Goal: Task Accomplishment & Management: Manage account settings

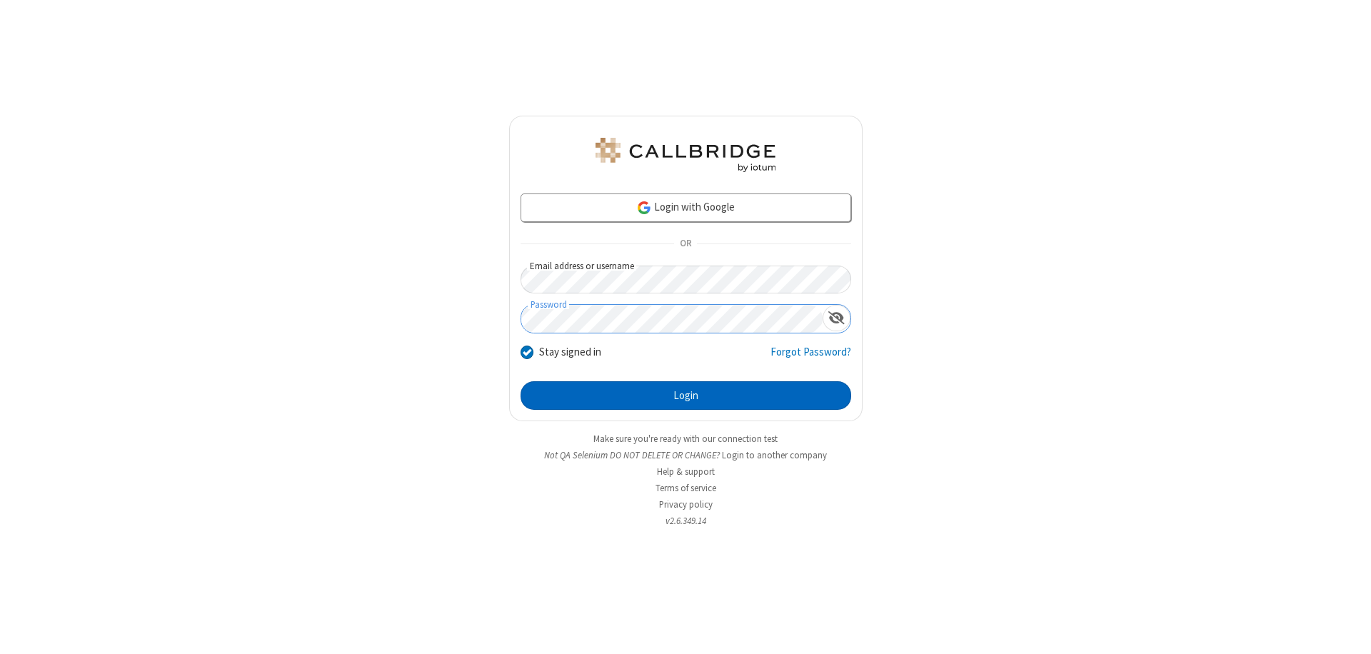
click at [686, 396] on button "Login" at bounding box center [686, 395] width 331 height 29
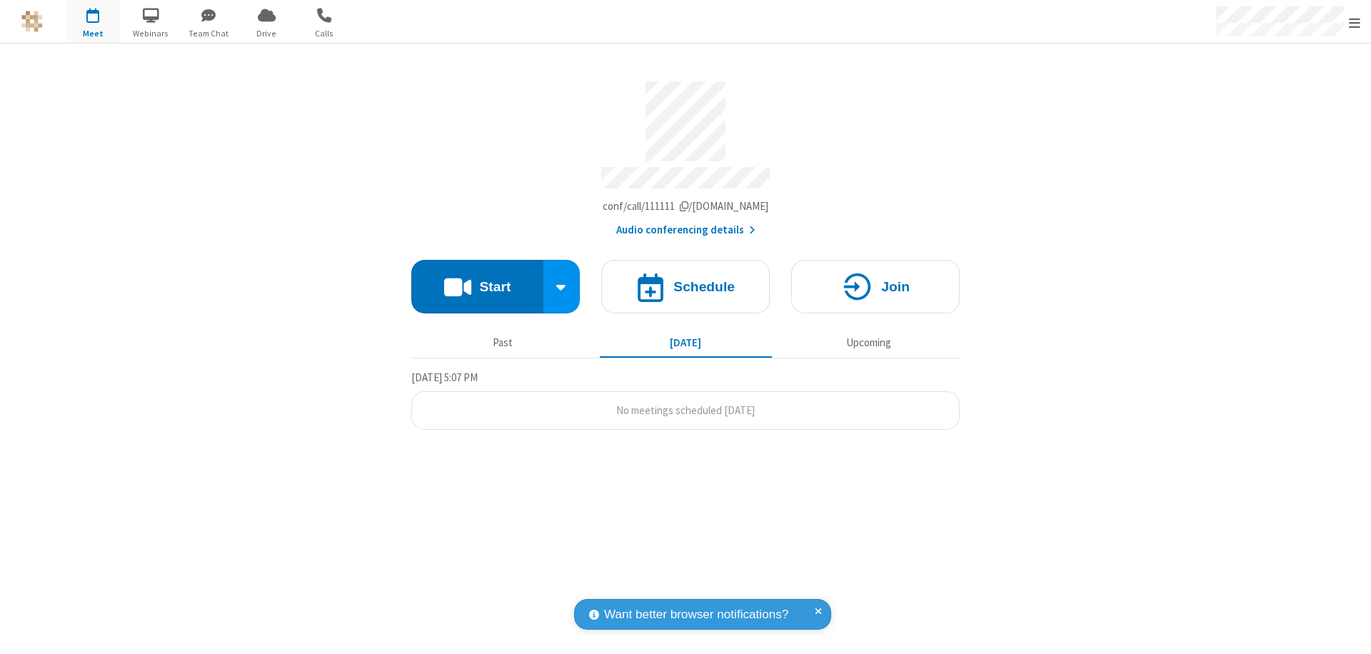
click at [1355, 22] on span "Open menu" at bounding box center [1354, 23] width 11 height 14
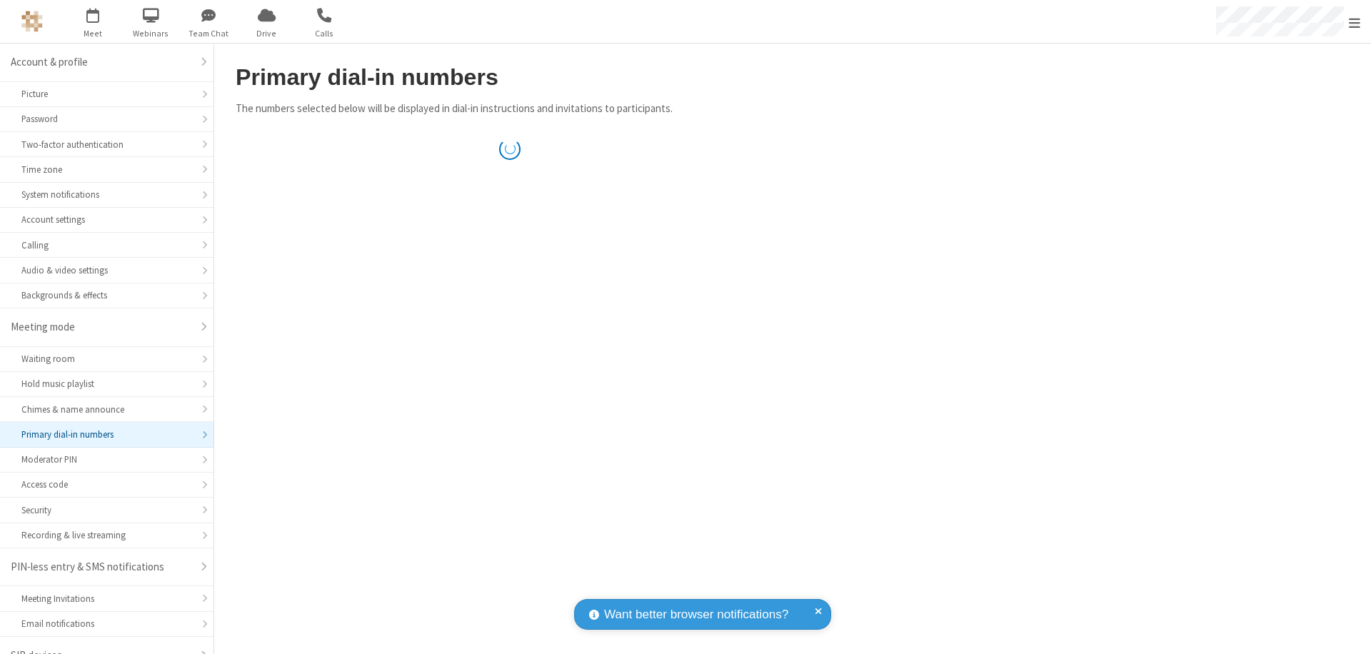
scroll to position [20, 0]
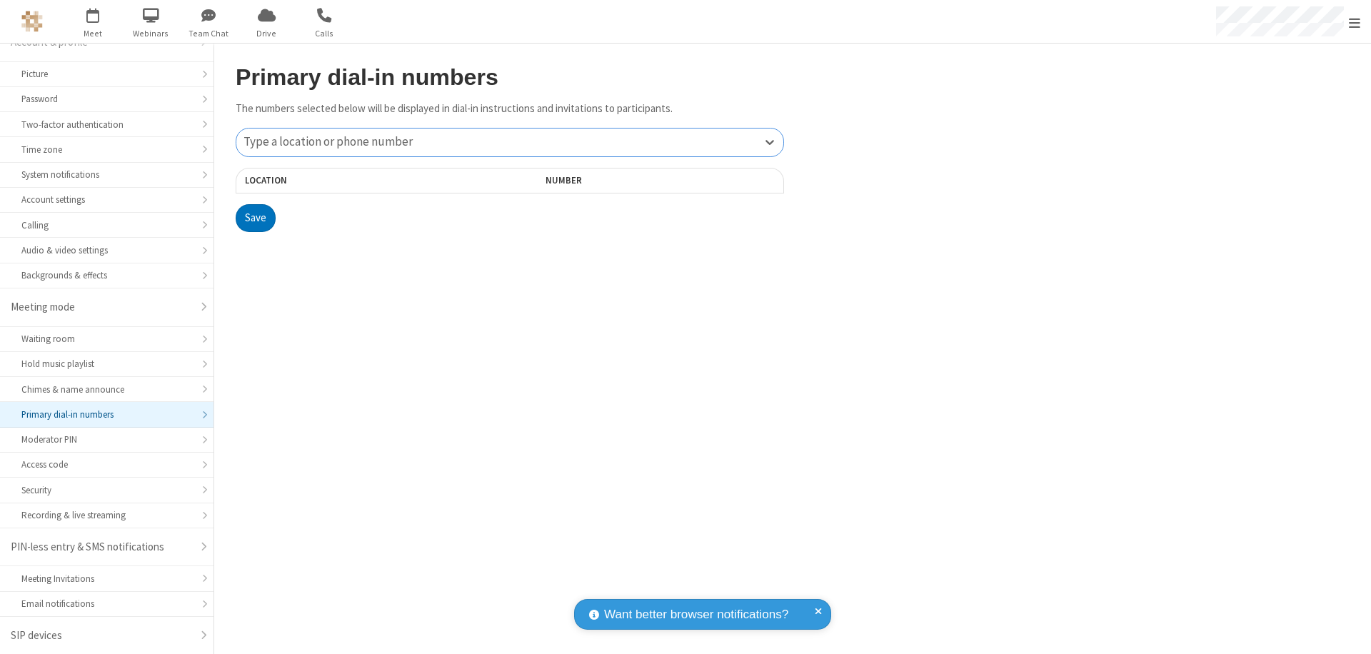
click at [510, 142] on div "Type a location or phone number" at bounding box center [509, 143] width 547 height 28
type input "[PHONE_NUMBER]"
